Goal: Task Accomplishment & Management: Manage account settings

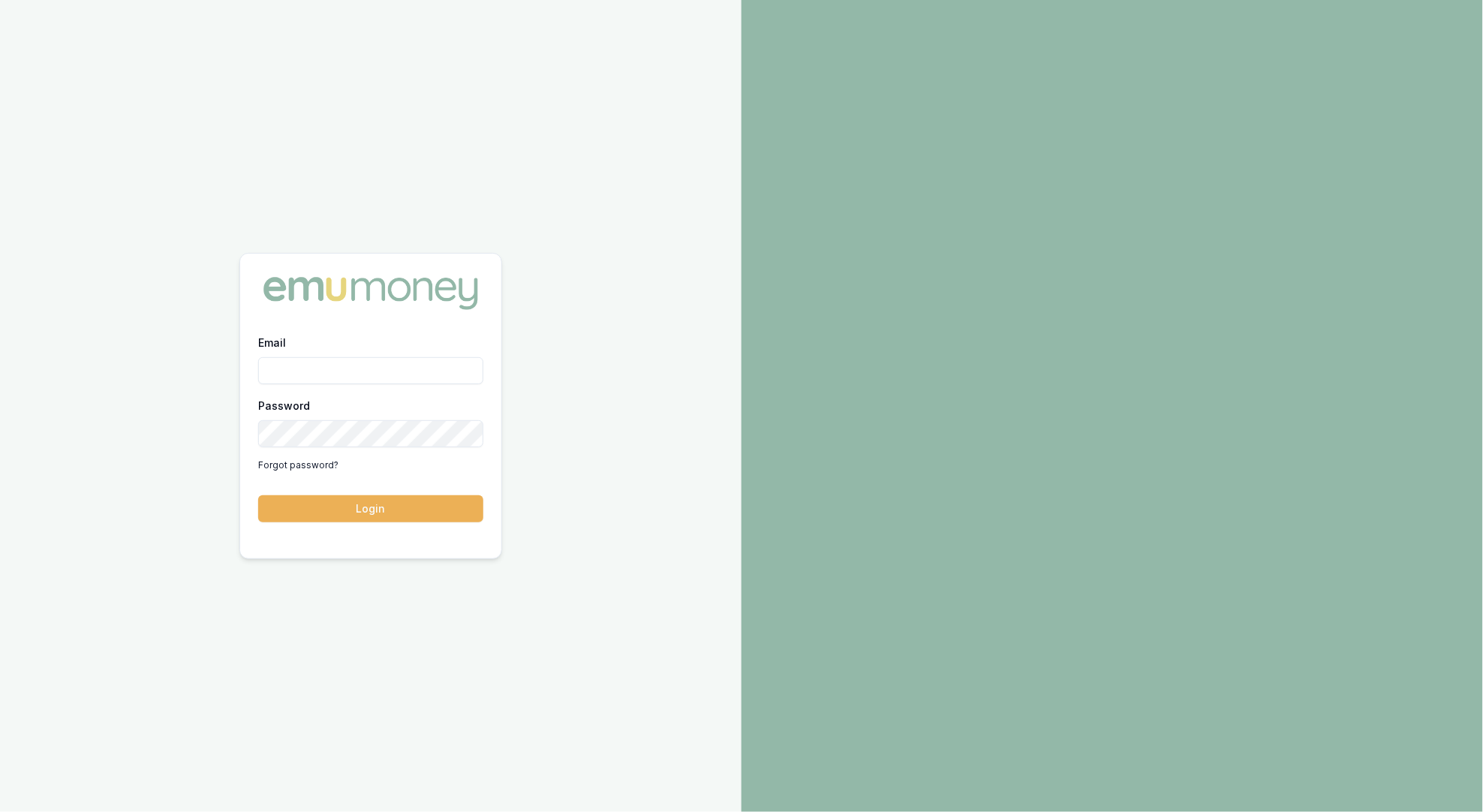
click at [355, 373] on input "Email" at bounding box center [371, 370] width 225 height 27
type input "m@emumoney.com.au"
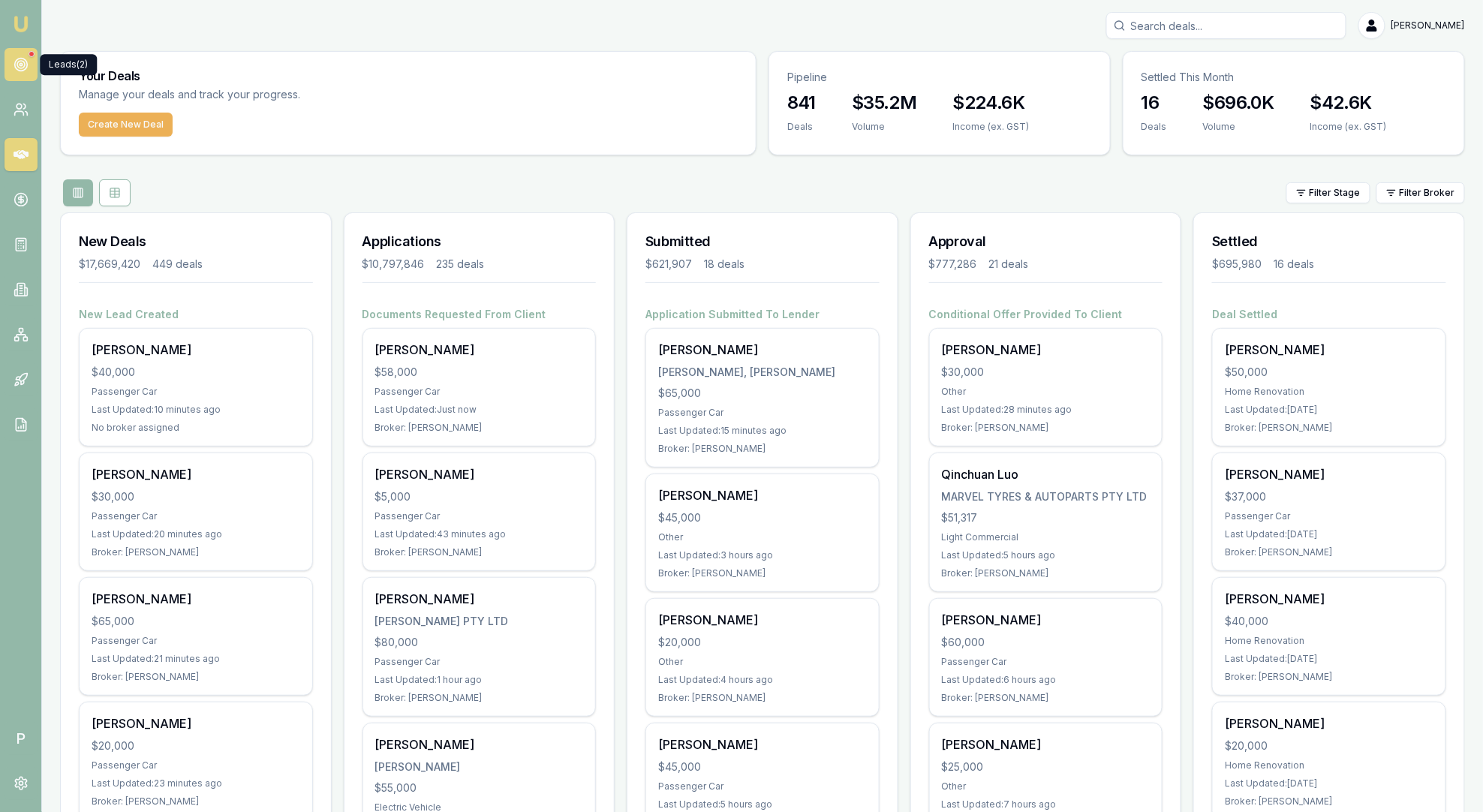
click at [22, 63] on icon at bounding box center [21, 65] width 15 height 15
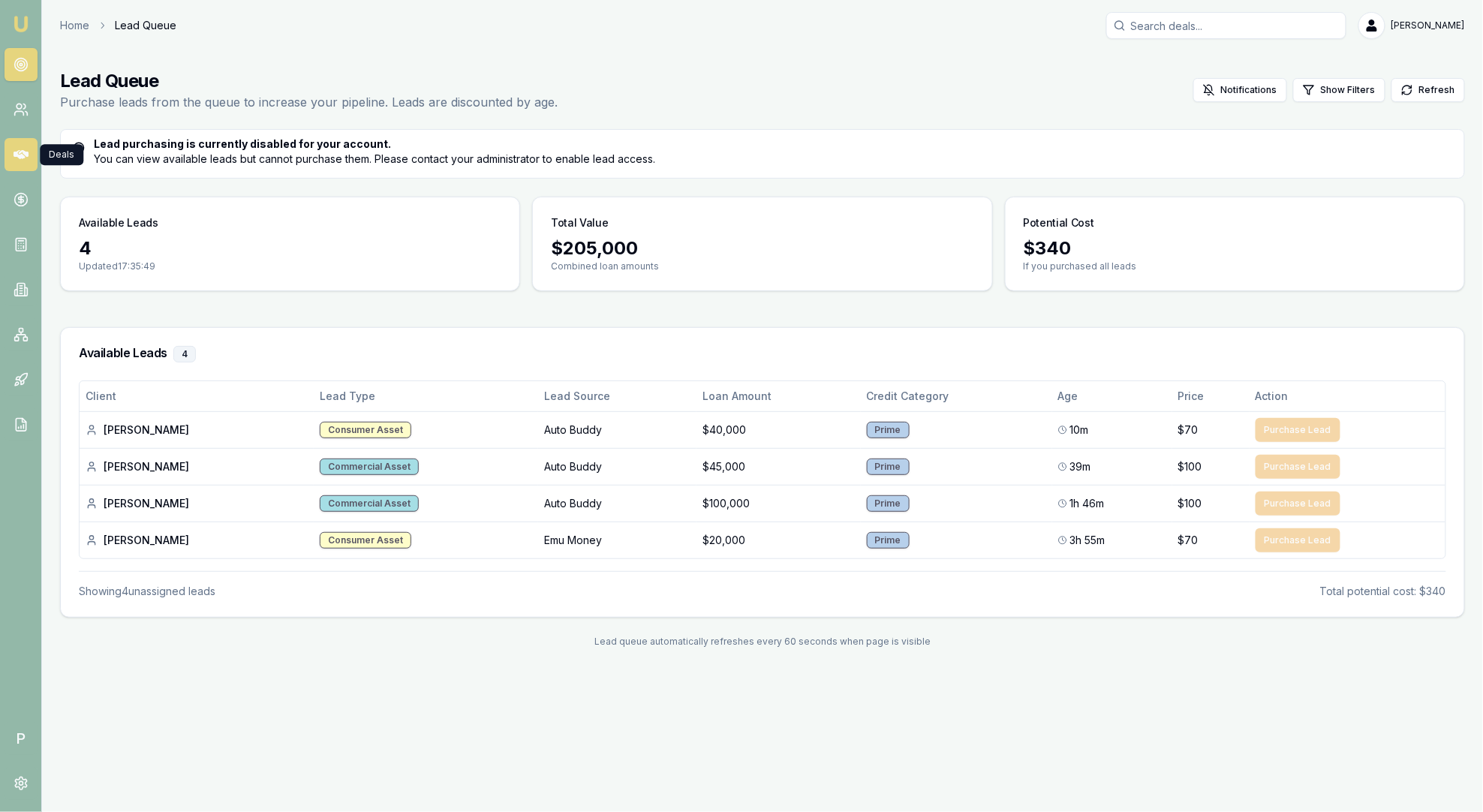
click at [28, 159] on link at bounding box center [21, 154] width 33 height 33
